Goal: Find specific page/section: Find specific page/section

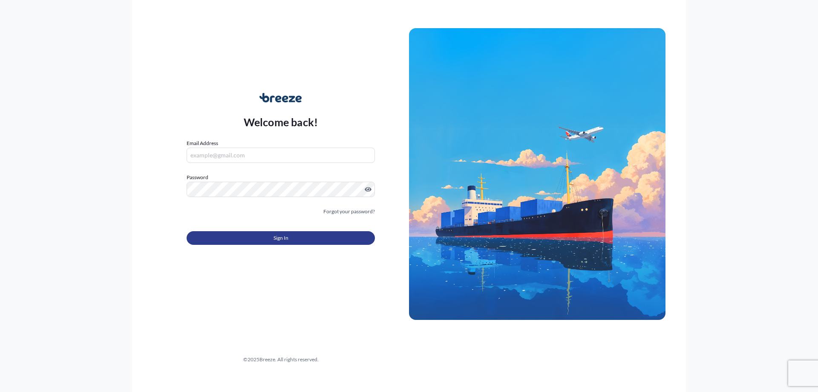
type input "[EMAIL_ADDRESS][DOMAIN_NAME]"
click at [277, 238] on span "Sign In" at bounding box center [281, 238] width 15 height 9
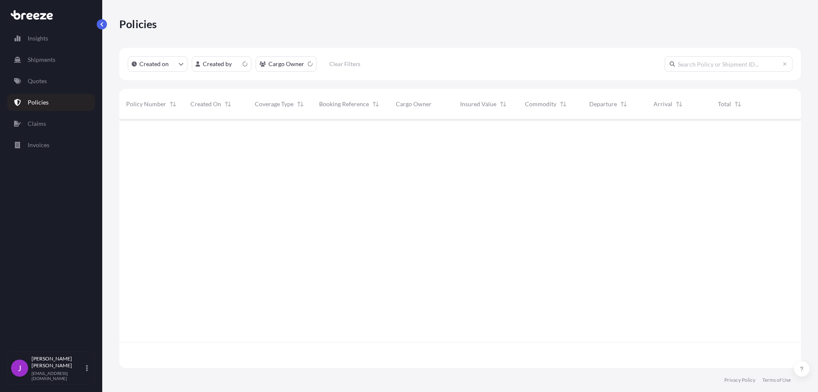
scroll to position [247, 675]
click at [39, 141] on p "Invoices" at bounding box center [39, 145] width 22 height 9
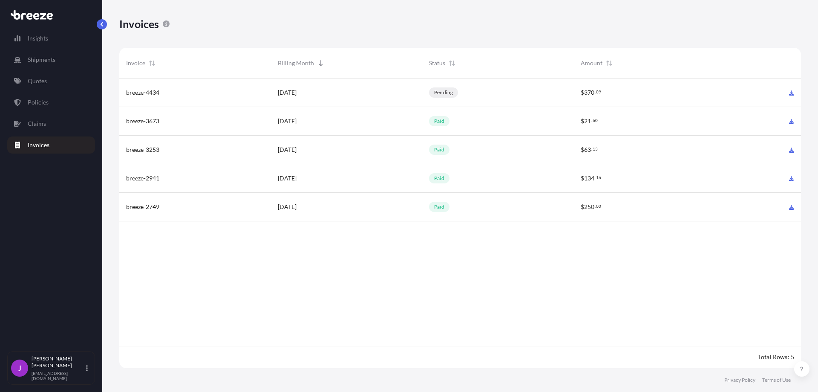
scroll to position [291, 675]
click at [150, 93] on span "breeze-4434" at bounding box center [142, 92] width 33 height 9
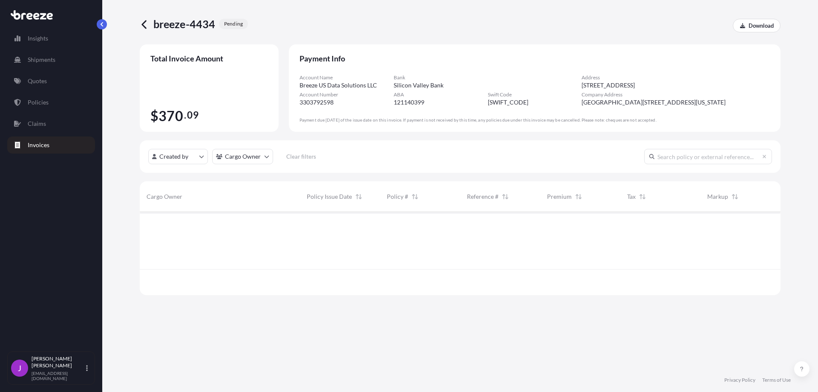
scroll to position [81, 634]
click at [424, 225] on icon at bounding box center [423, 225] width 5 height 5
